Goal: Use online tool/utility: Utilize a website feature to perform a specific function

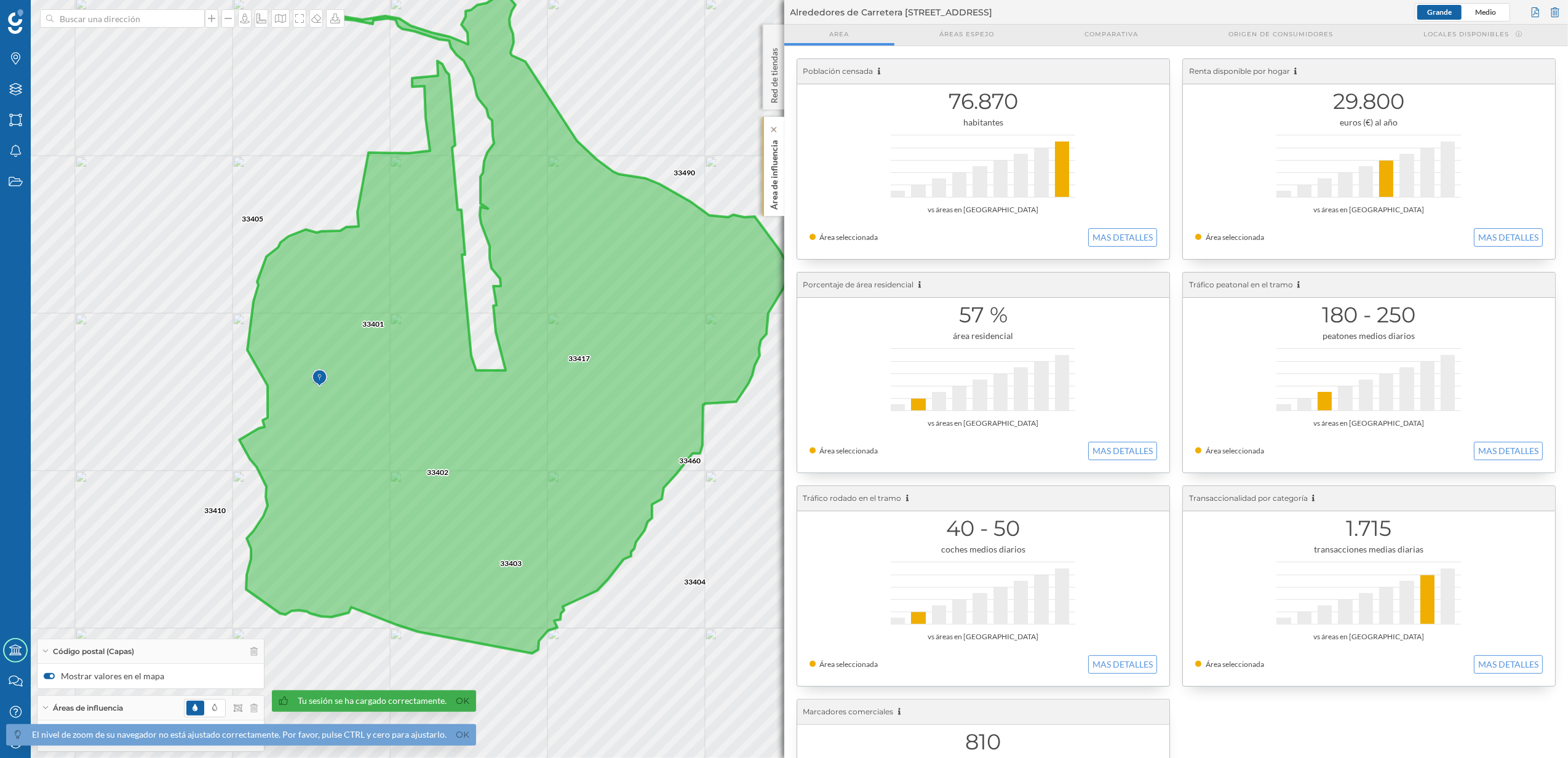
click at [778, 187] on p "Área de influencia" at bounding box center [773, 173] width 13 height 74
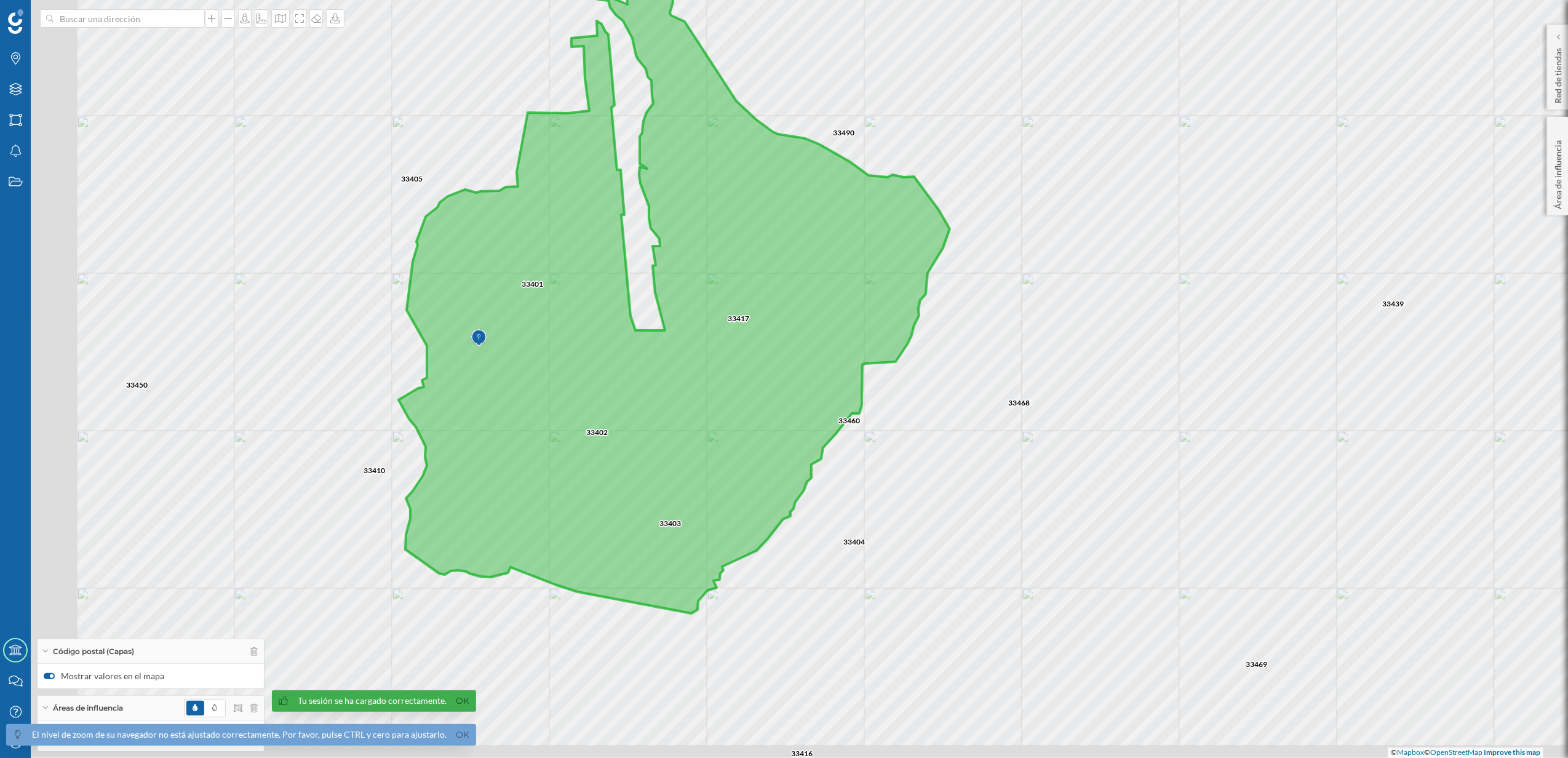
drag, startPoint x: 503, startPoint y: 349, endPoint x: 906, endPoint y: 279, distance: 409.0
click at [927, 280] on icon at bounding box center [674, 285] width 551 height 656
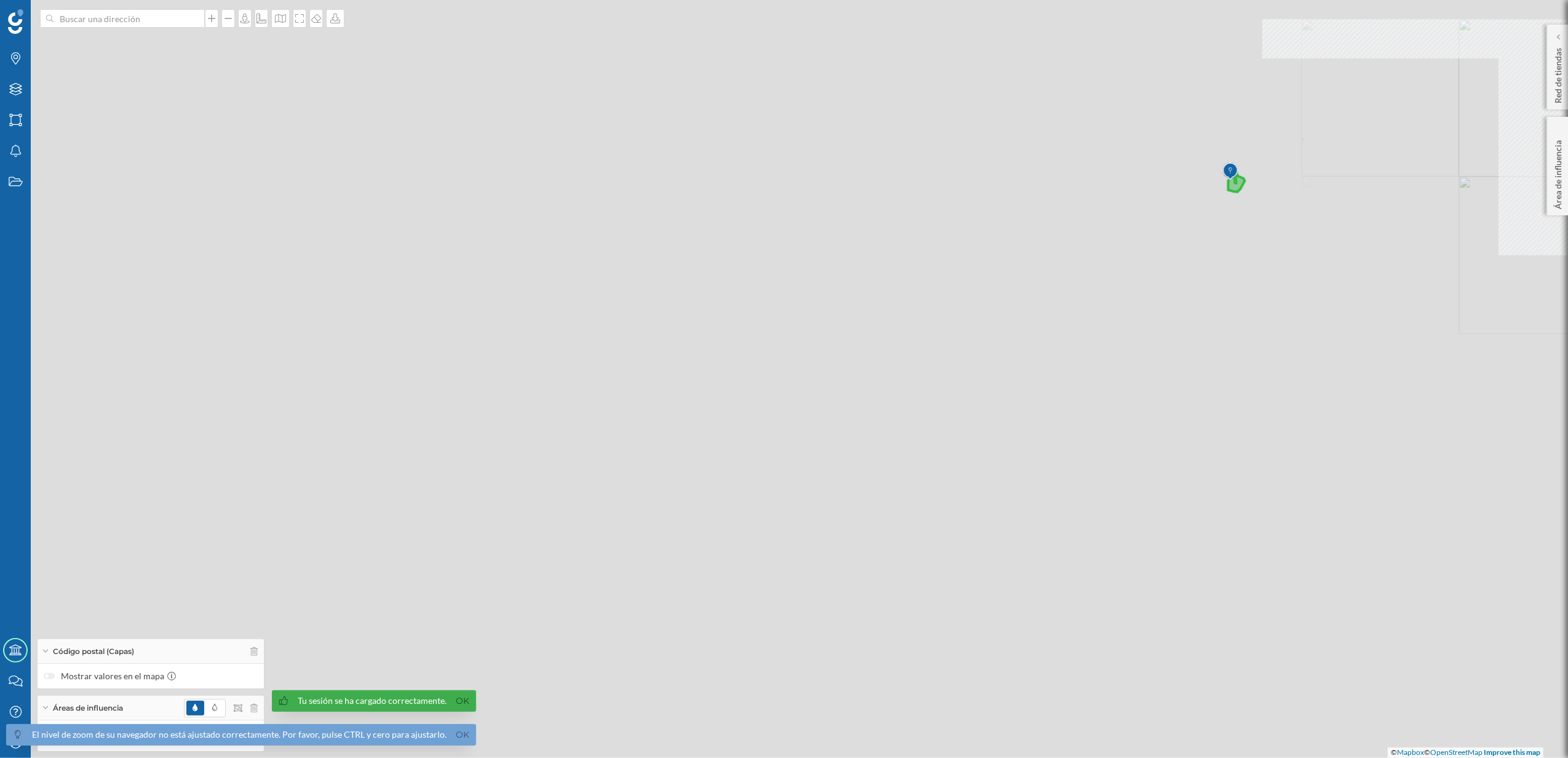
drag, startPoint x: 385, startPoint y: 510, endPoint x: 1076, endPoint y: 283, distance: 727.3
click at [1076, 283] on div "© Mapbox © OpenStreetMap Improve this map" at bounding box center [784, 379] width 1568 height 758
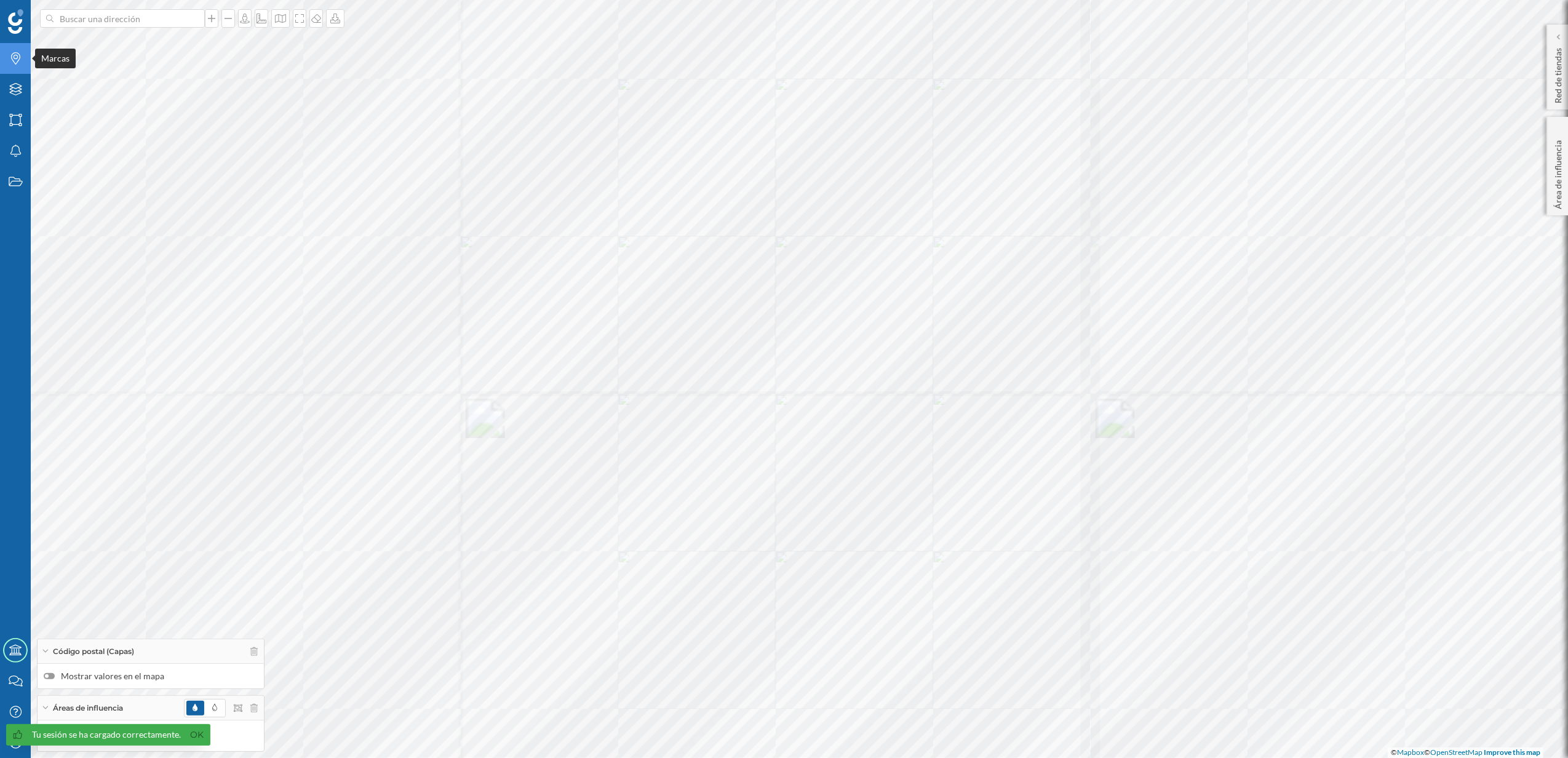
click at [16, 60] on icon "Marcas" at bounding box center [15, 58] width 15 height 13
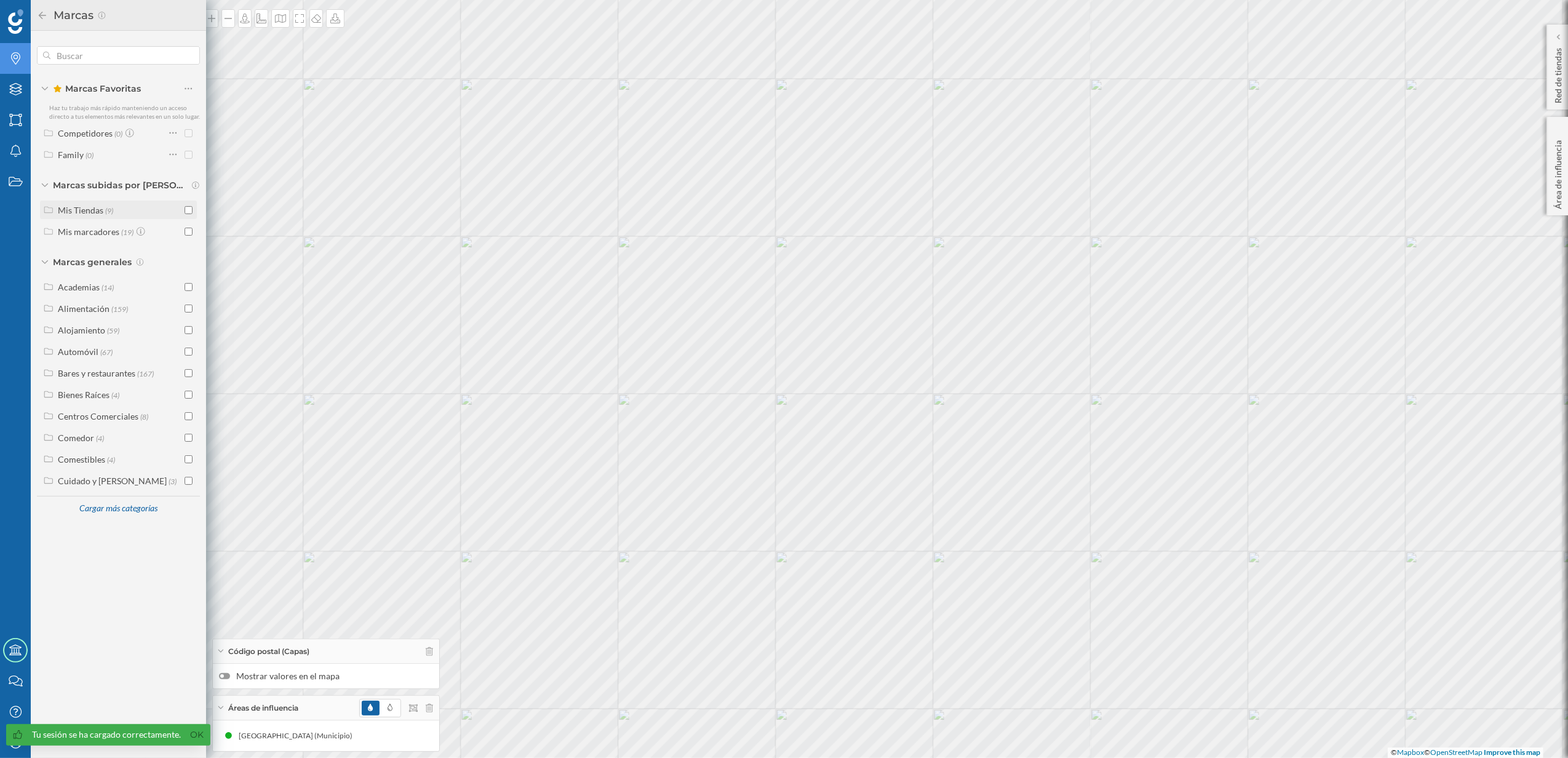
click at [190, 212] on input "checkbox" at bounding box center [188, 210] width 8 height 8
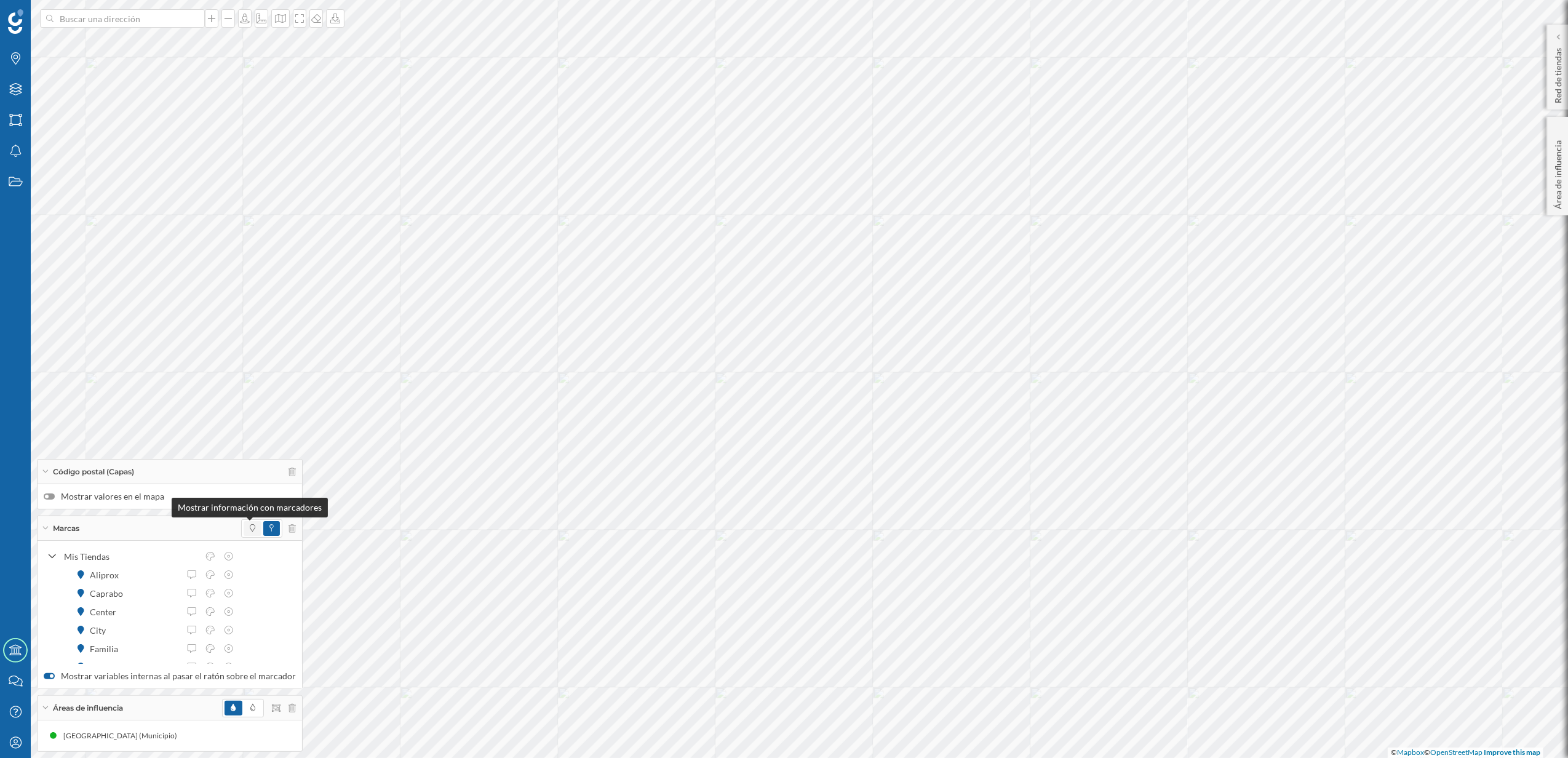
click at [250, 526] on icon at bounding box center [252, 527] width 6 height 8
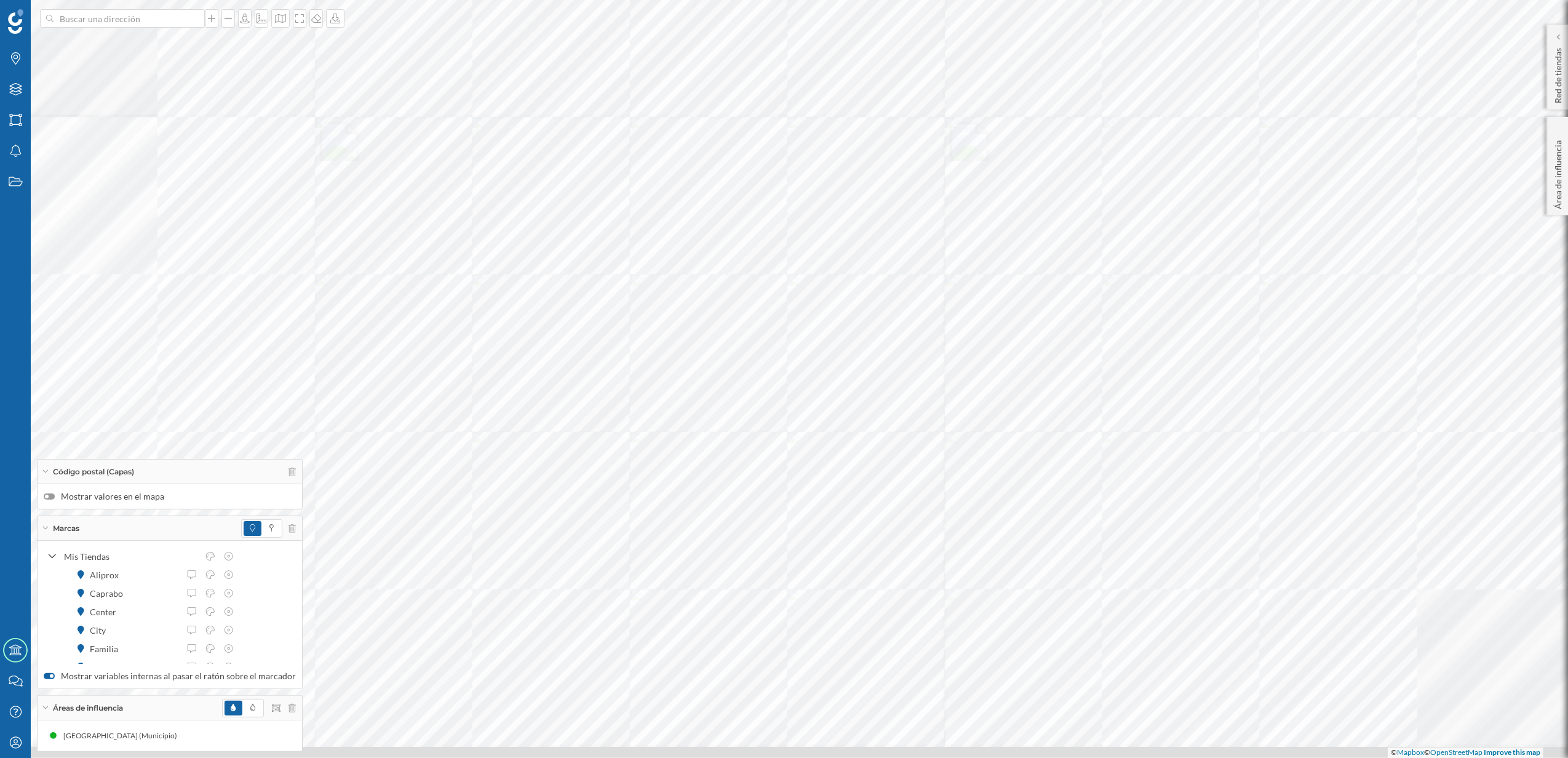
click at [49, 498] on label "Mostrar valores en el mapa" at bounding box center [170, 496] width 252 height 13
click at [0, 0] on input "Mostrar valores en el mapa" at bounding box center [0, 0] width 0 height 0
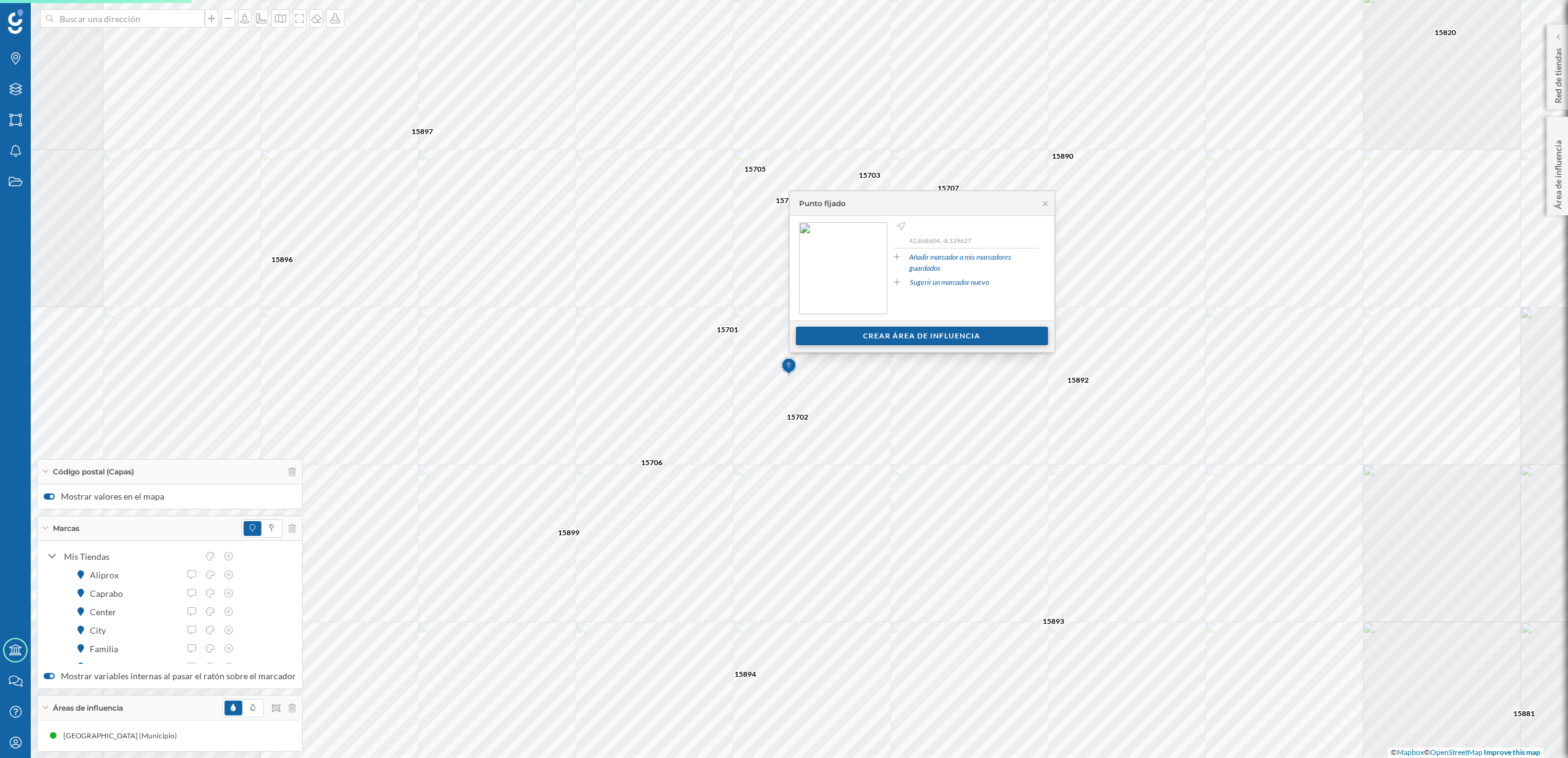
click at [913, 341] on div "Crear área de influencia" at bounding box center [922, 336] width 252 height 19
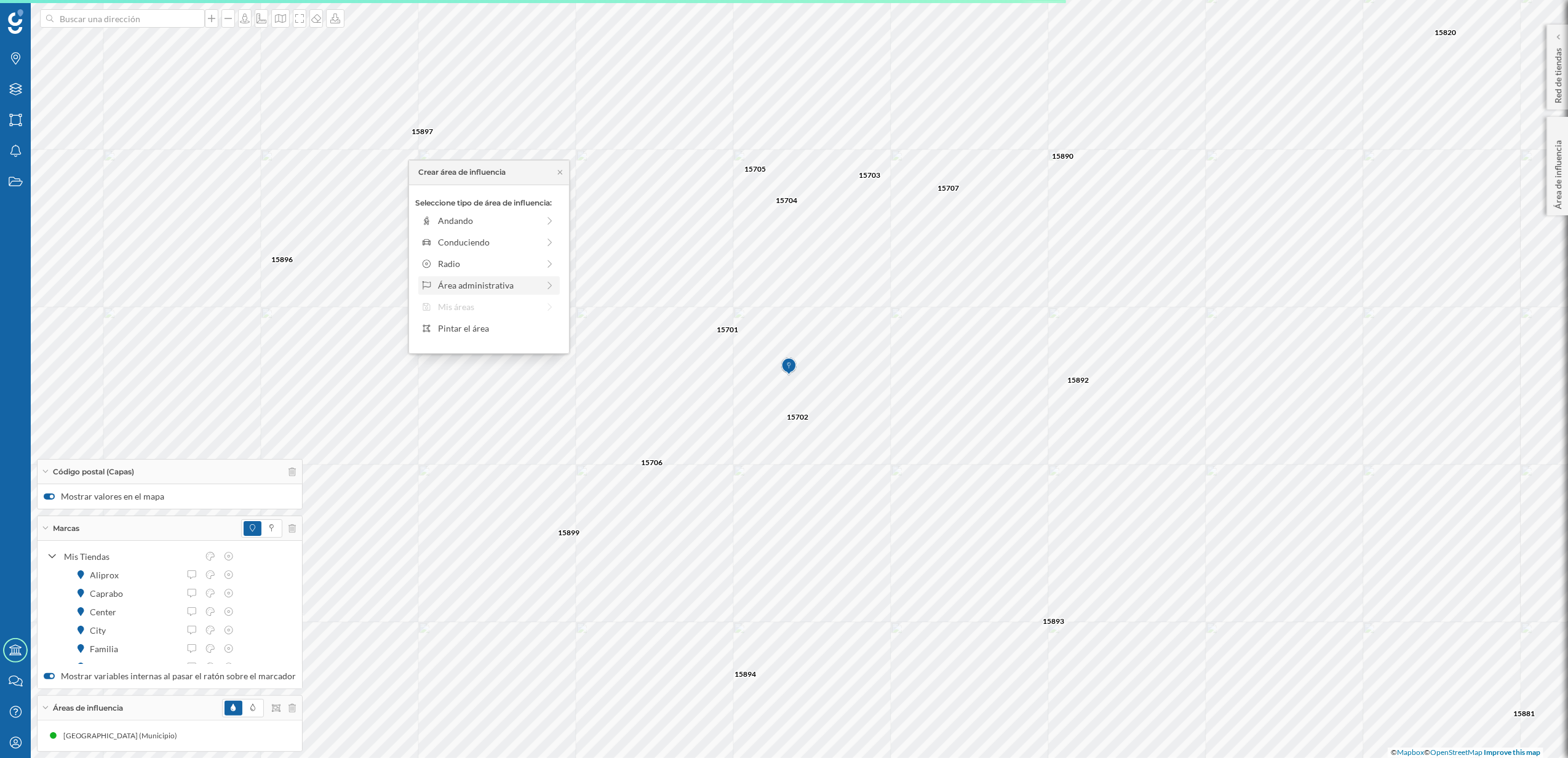
click at [480, 289] on div "Área administrativa" at bounding box center [488, 284] width 100 height 13
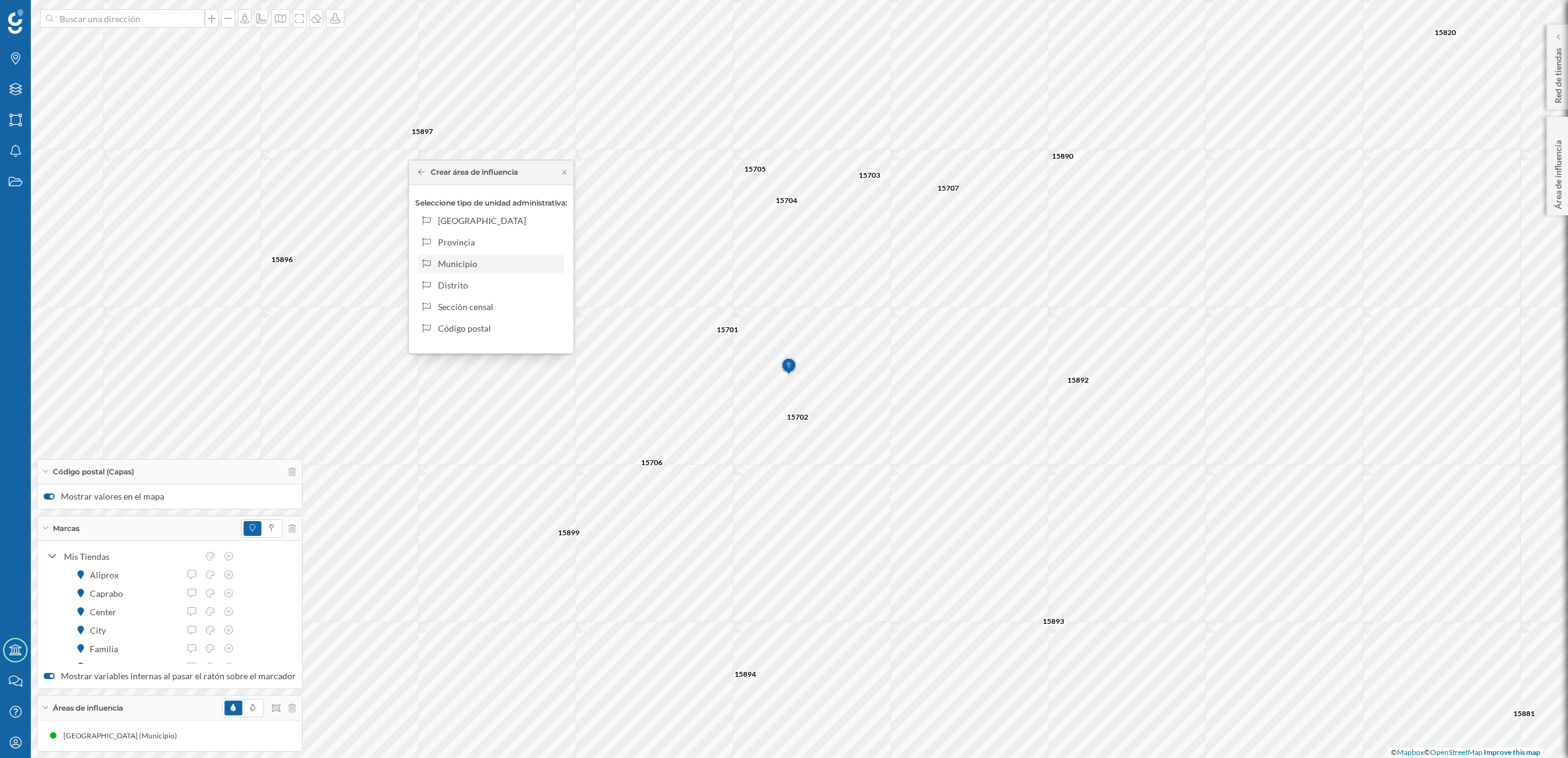
click at [456, 261] on div "Municipio" at bounding box center [498, 263] width 121 height 13
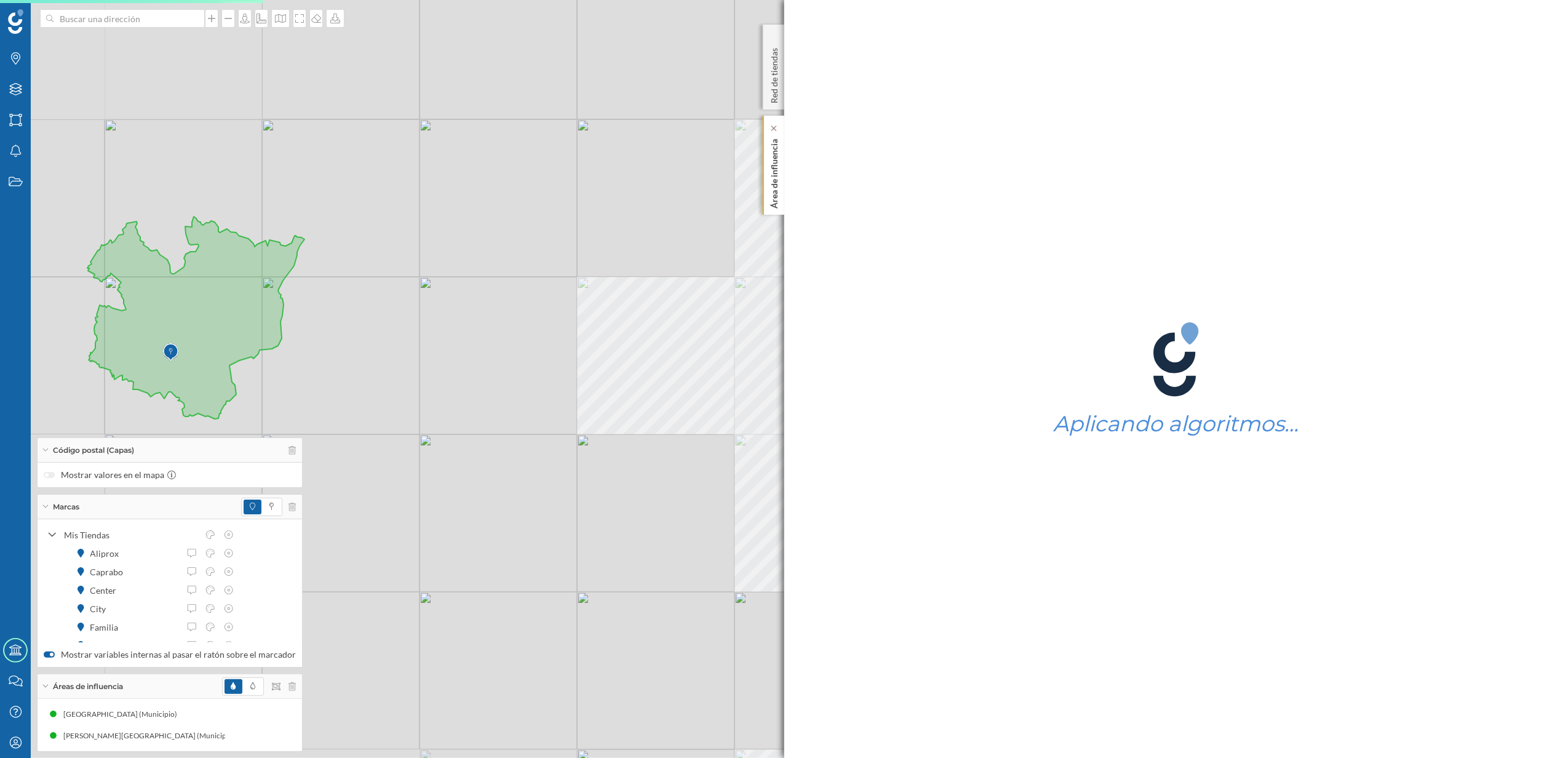
click at [783, 188] on div "Área de influencia" at bounding box center [773, 165] width 21 height 99
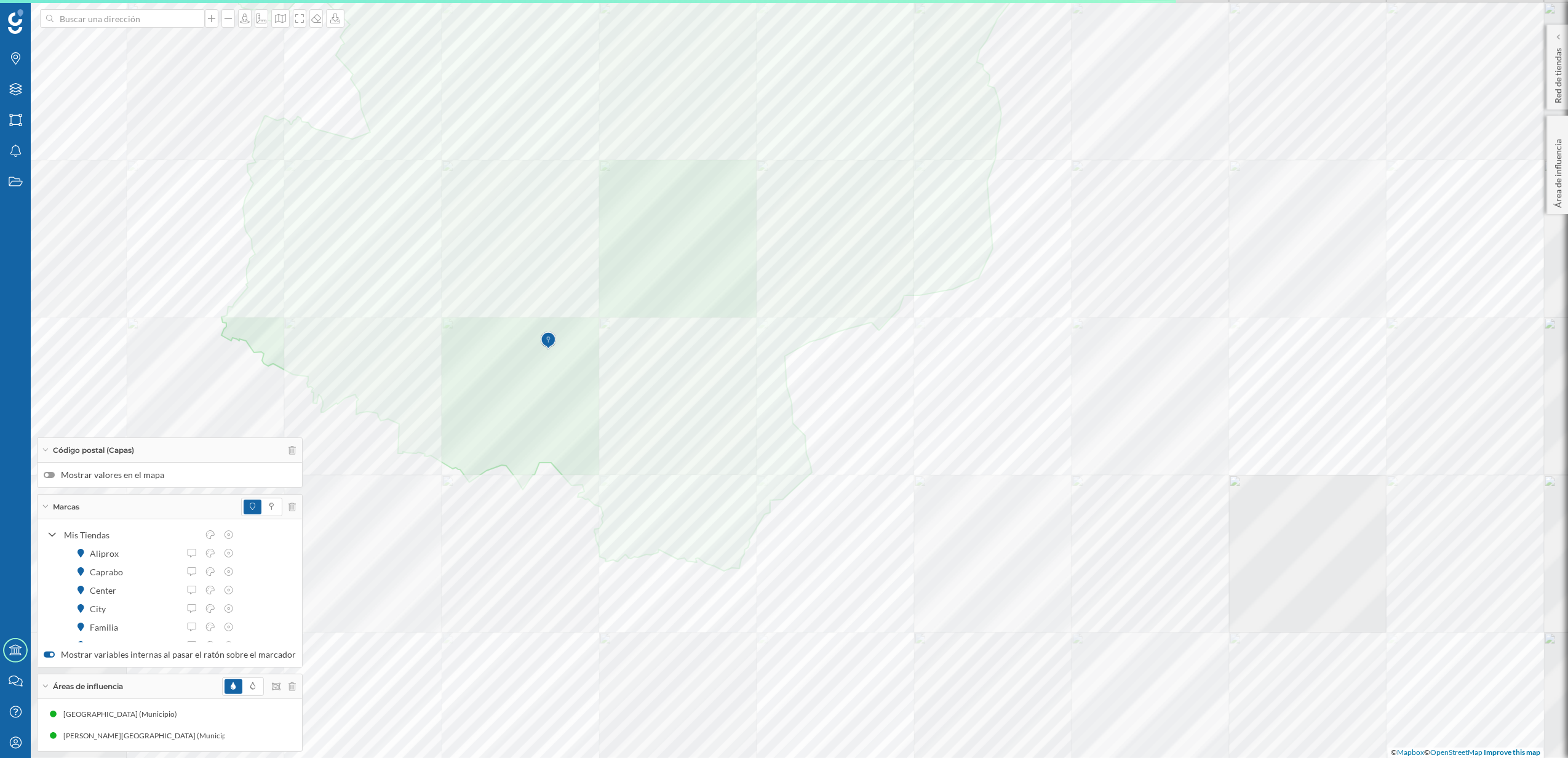
click at [50, 475] on div at bounding box center [49, 475] width 11 height 6
click at [0, 0] on input "Mostrar valores en el mapa" at bounding box center [0, 0] width 0 height 0
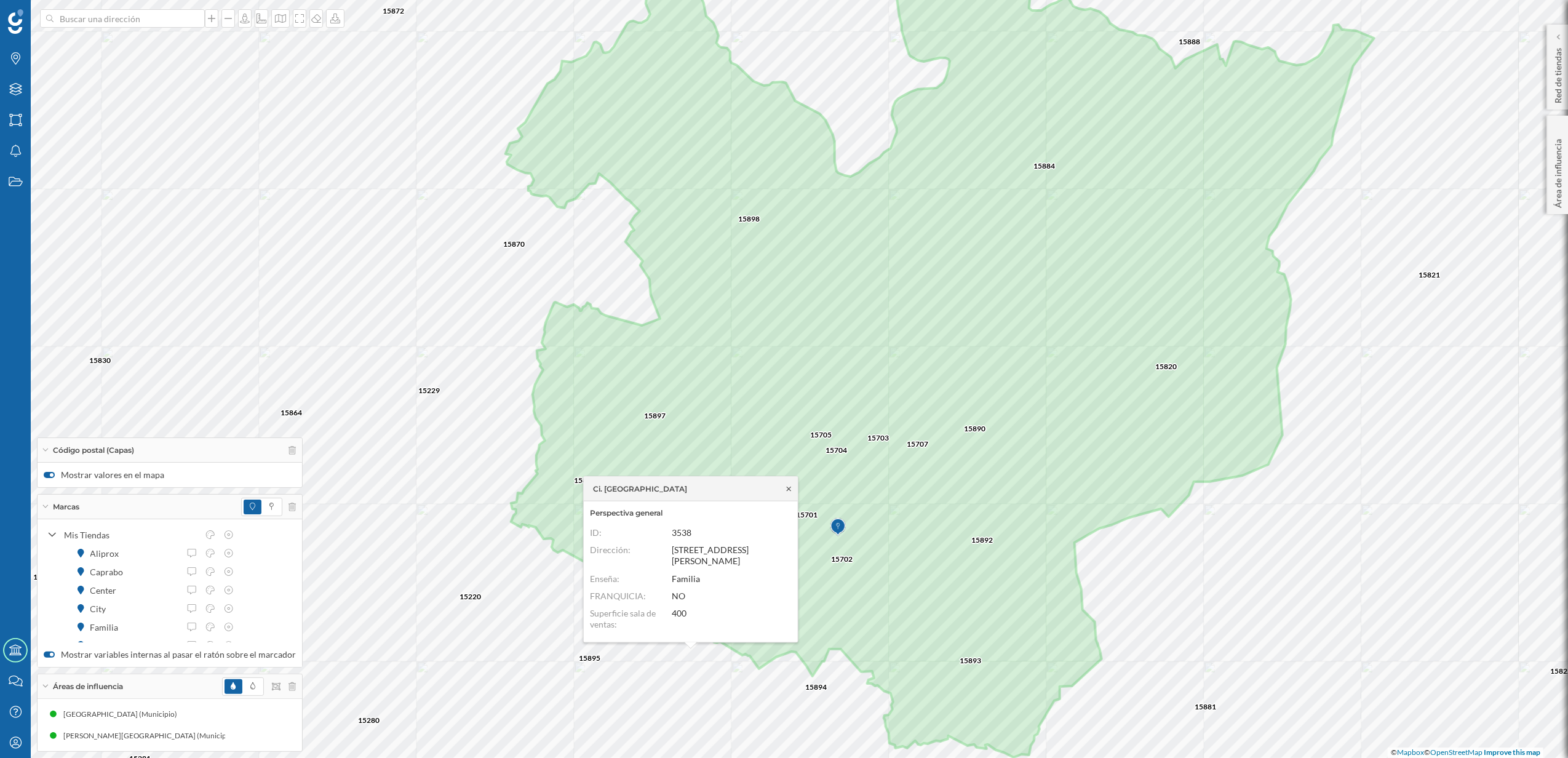
click at [789, 492] on icon at bounding box center [789, 488] width 9 height 8
